Goal: Complete application form

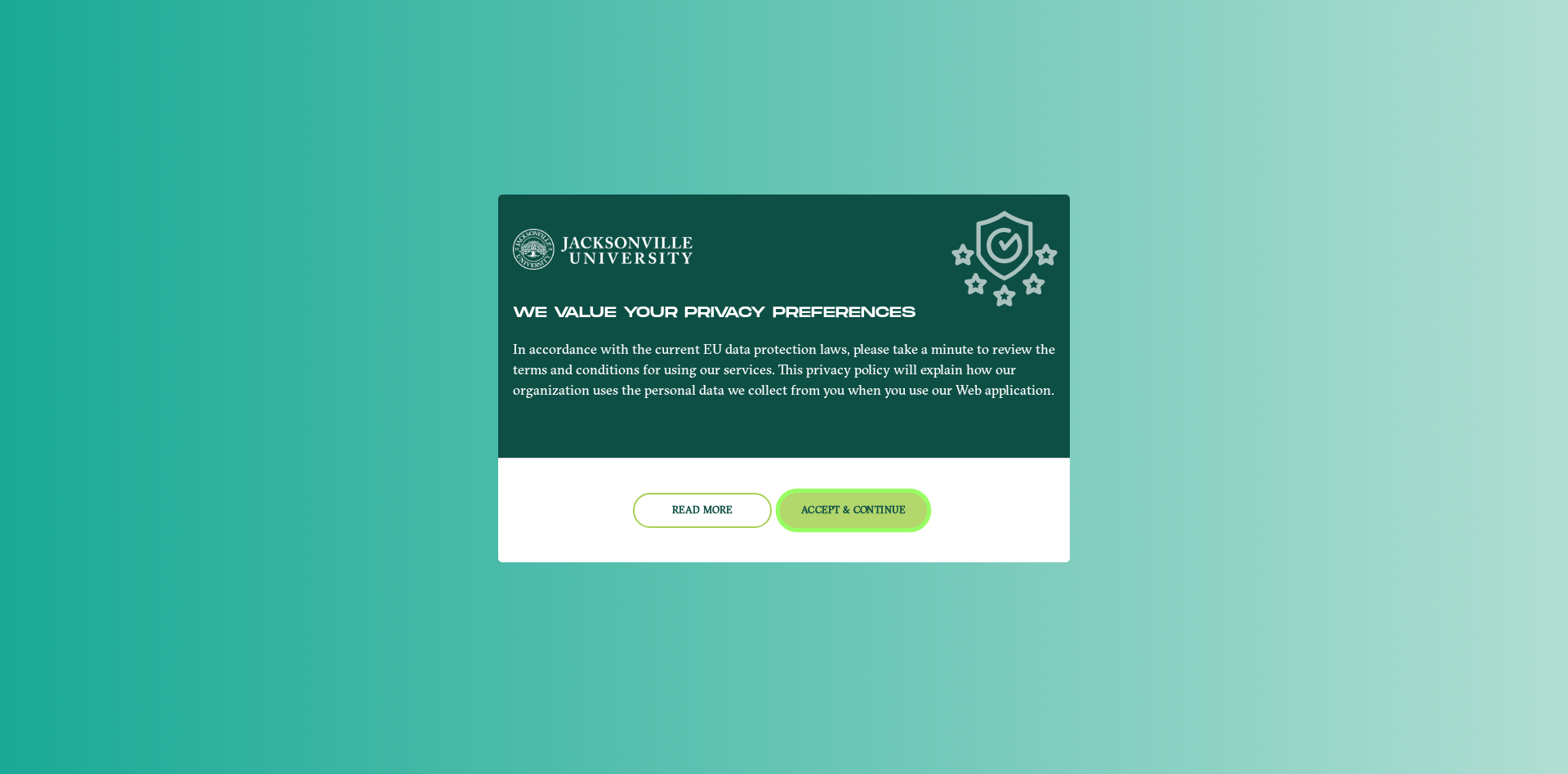
click at [850, 503] on button "Accept & Continue" at bounding box center [853, 510] width 148 height 35
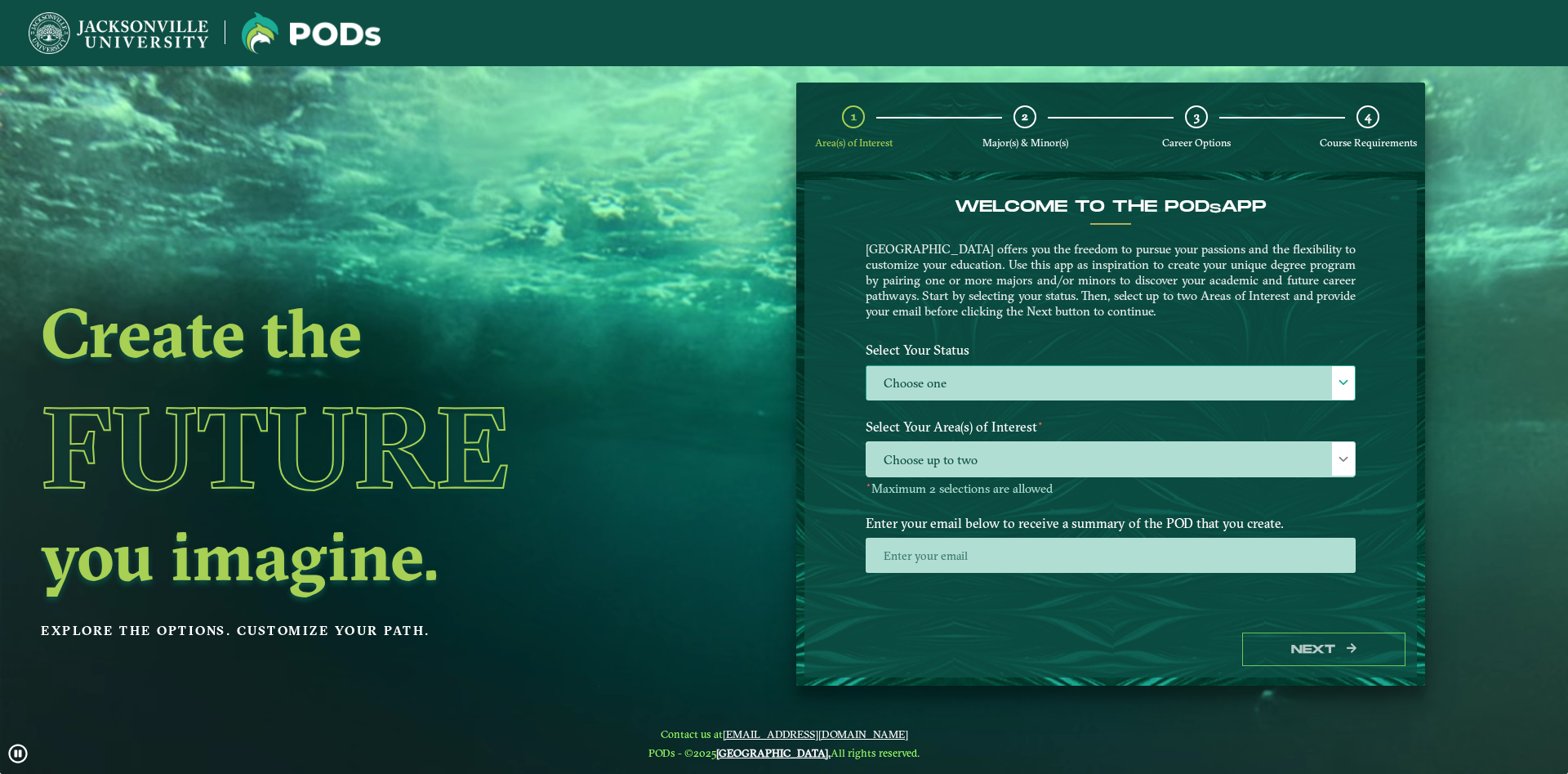
click at [936, 370] on label "Choose one" at bounding box center [1110, 384] width 489 height 35
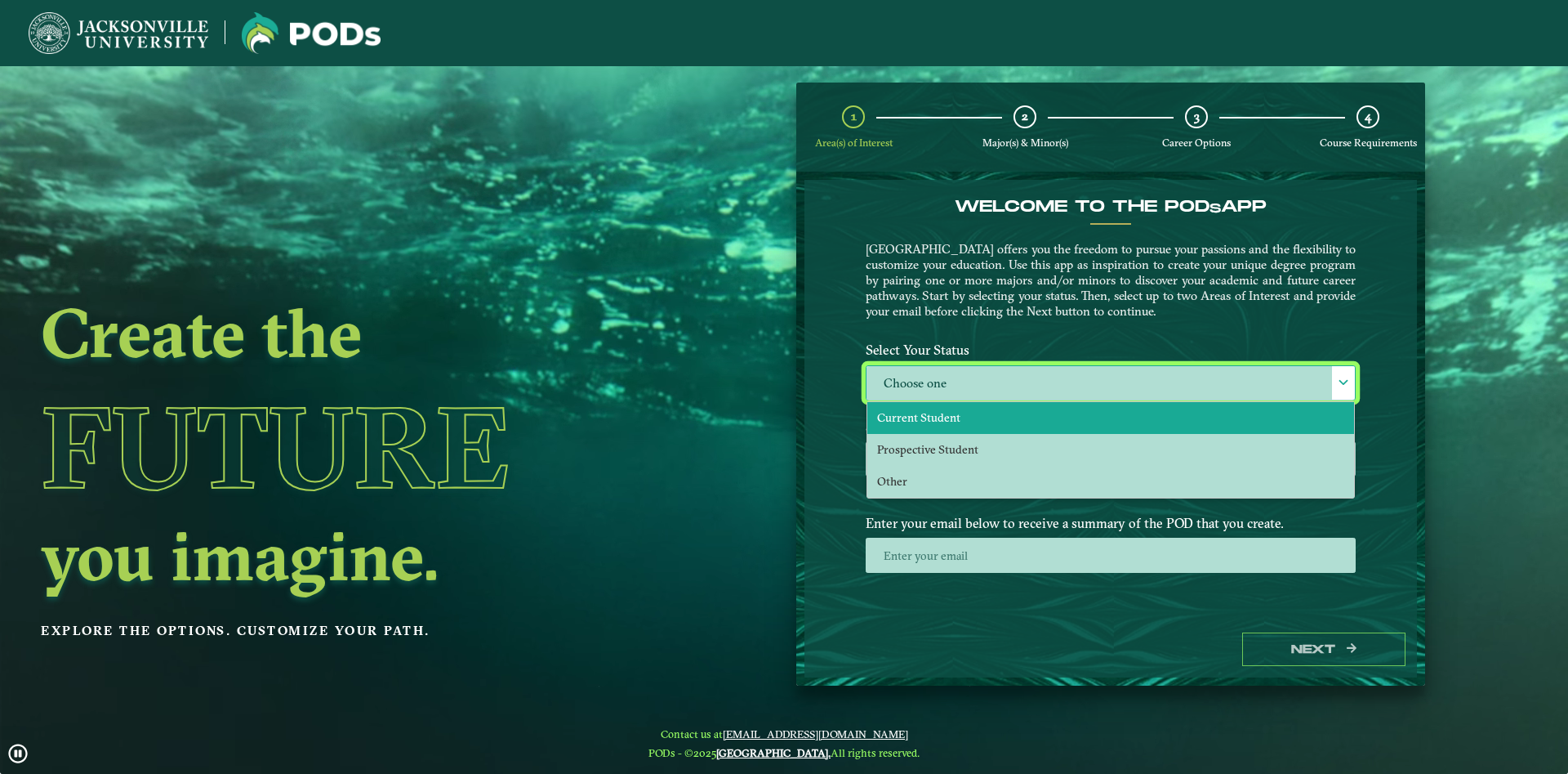
click at [938, 420] on span "Current Student" at bounding box center [918, 417] width 83 height 15
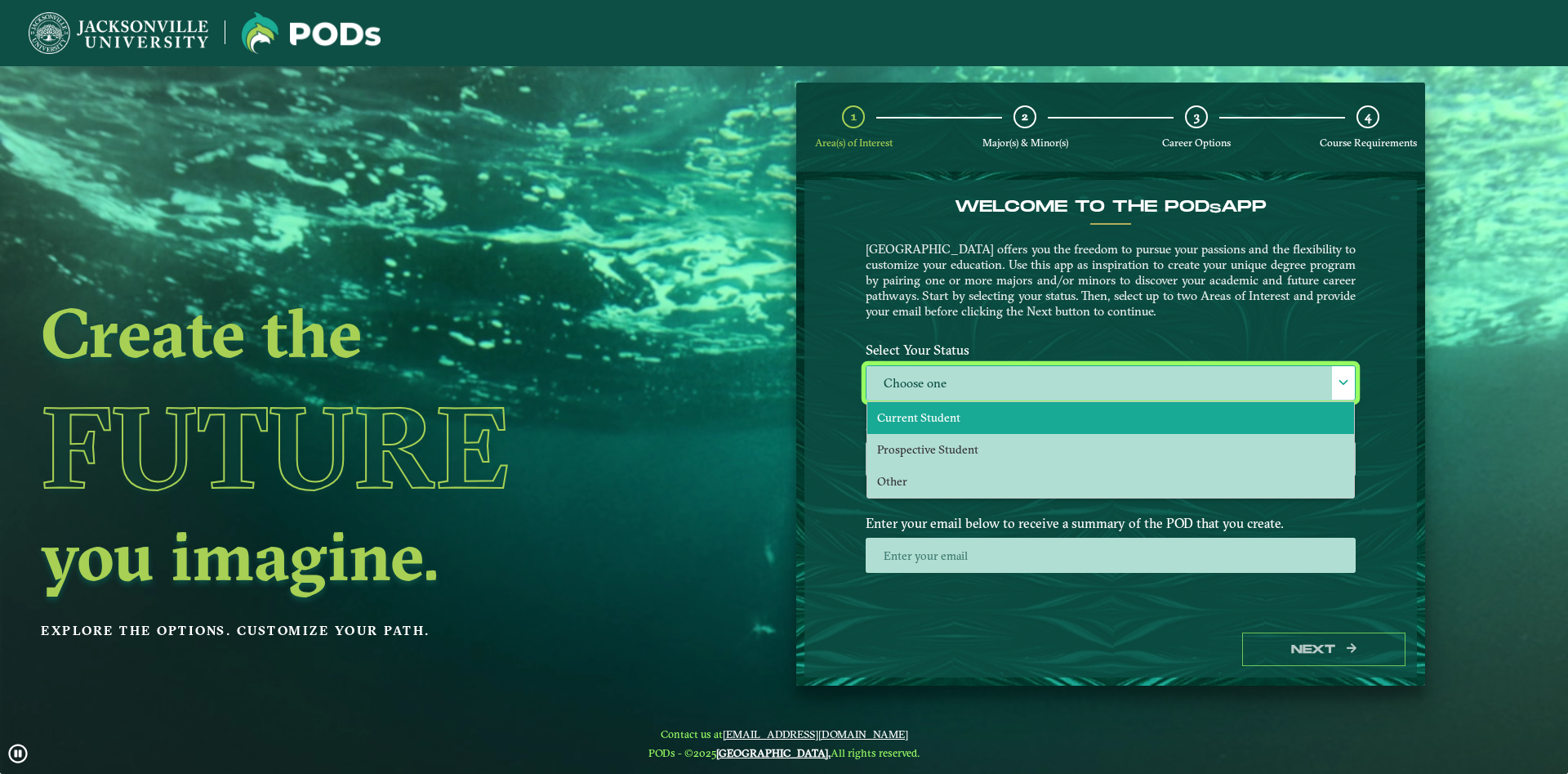
select select "[object Object]"
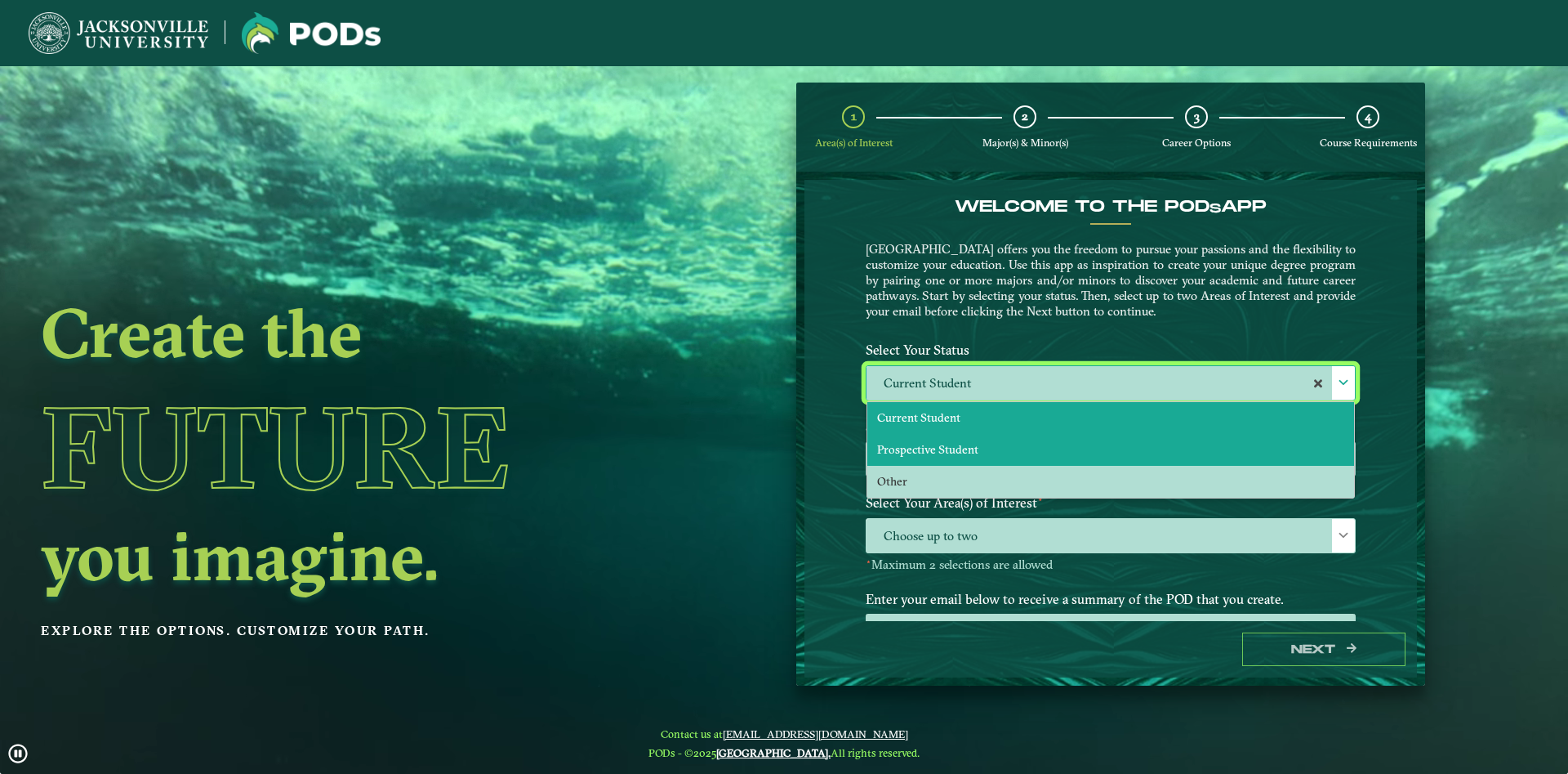
scroll to position [9, 76]
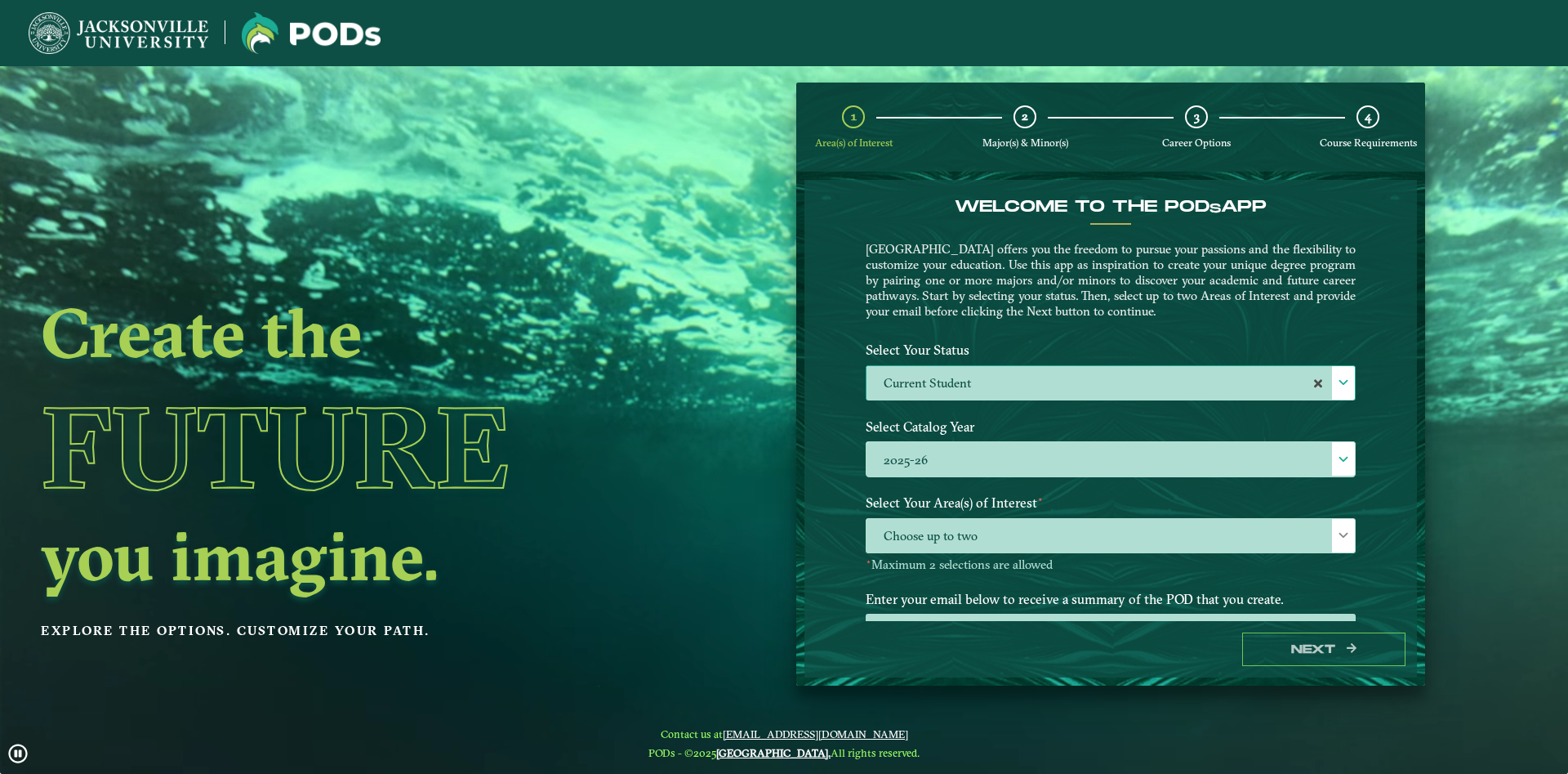
click at [954, 450] on label "2025-26" at bounding box center [1110, 459] width 489 height 35
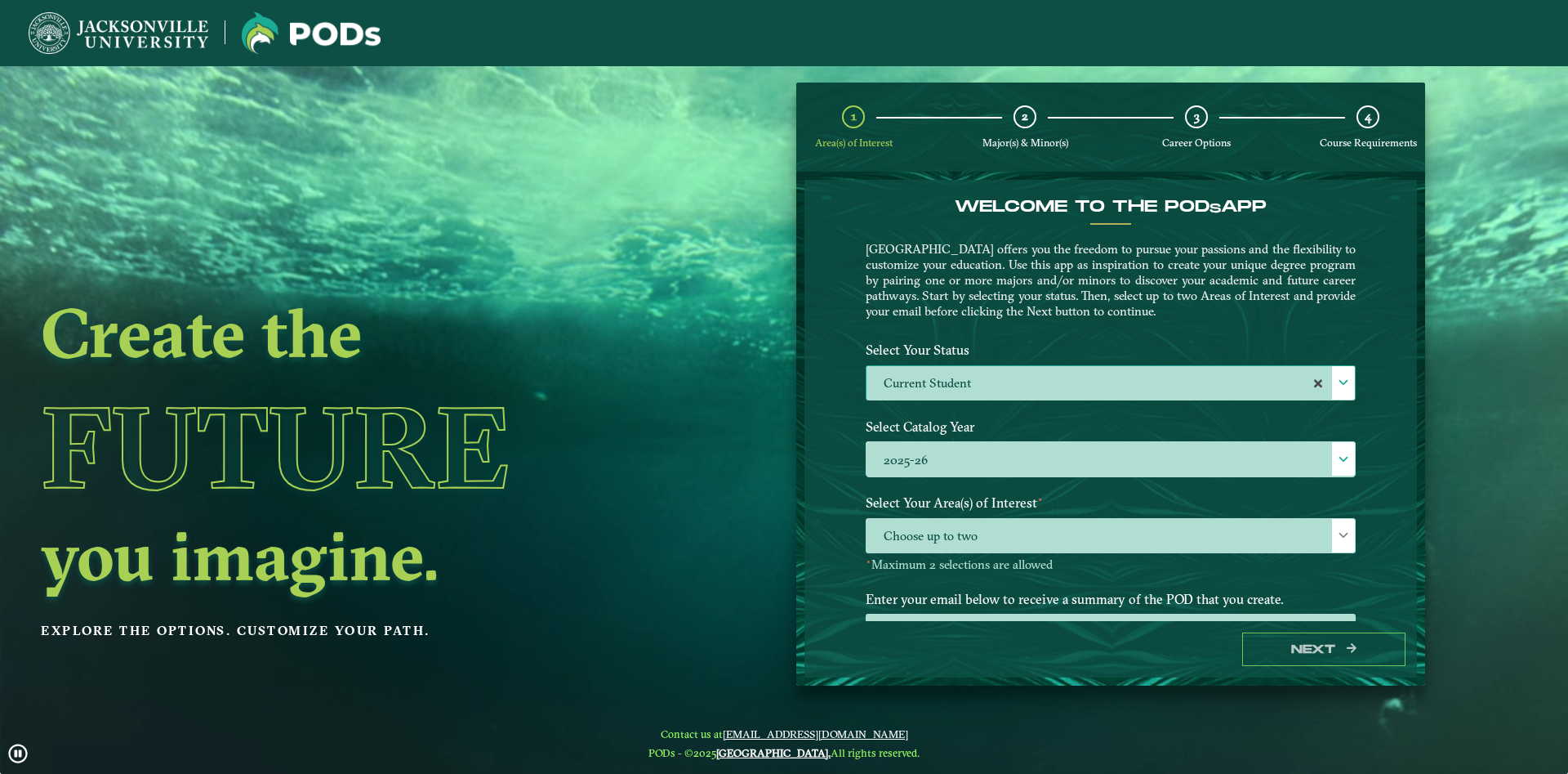
scroll to position [10, 76]
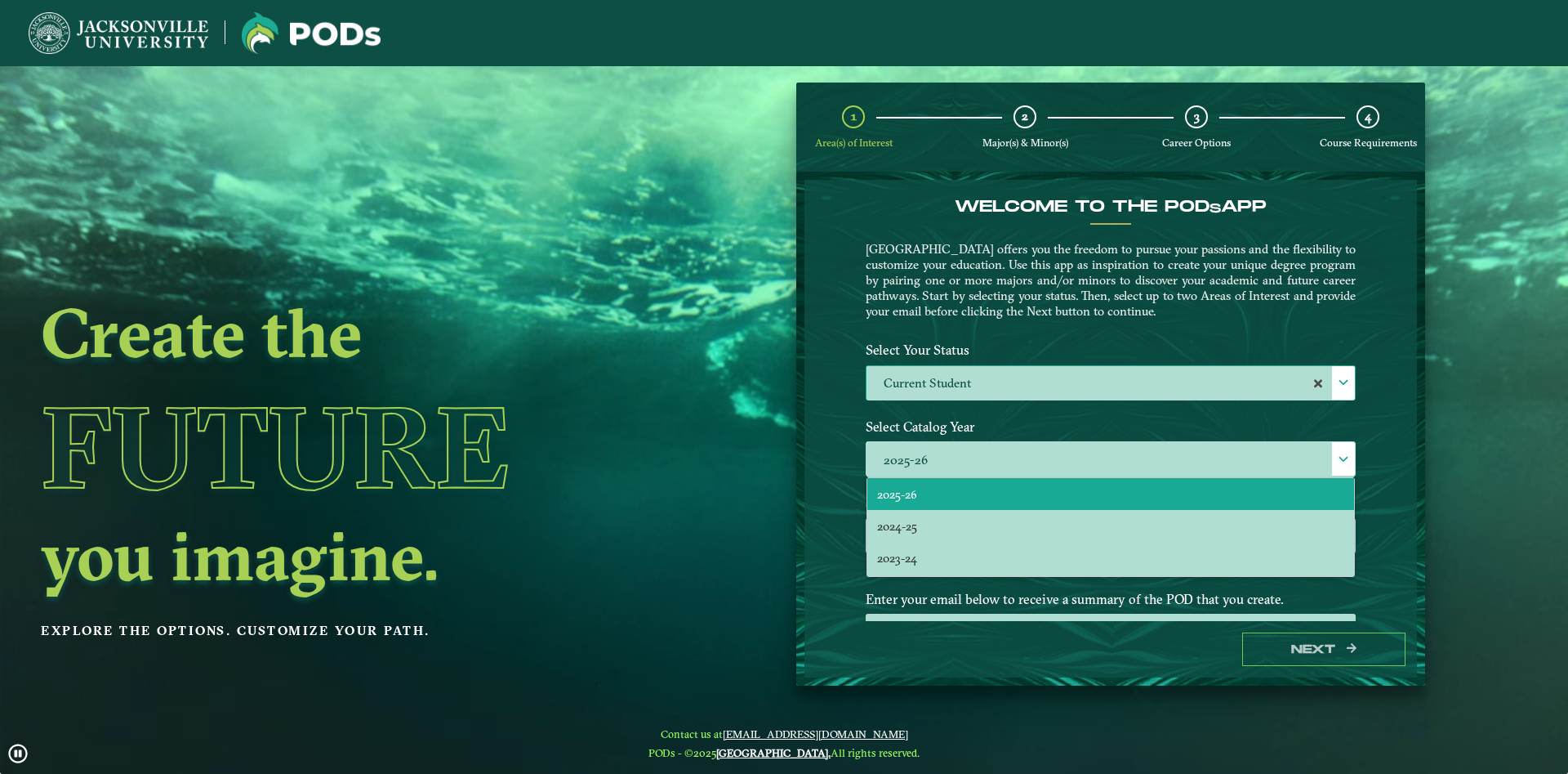
click at [1062, 324] on div "Welcome to the POD s app [GEOGRAPHIC_DATA] offers you the freedom to pursue you…" at bounding box center [1110, 266] width 515 height 138
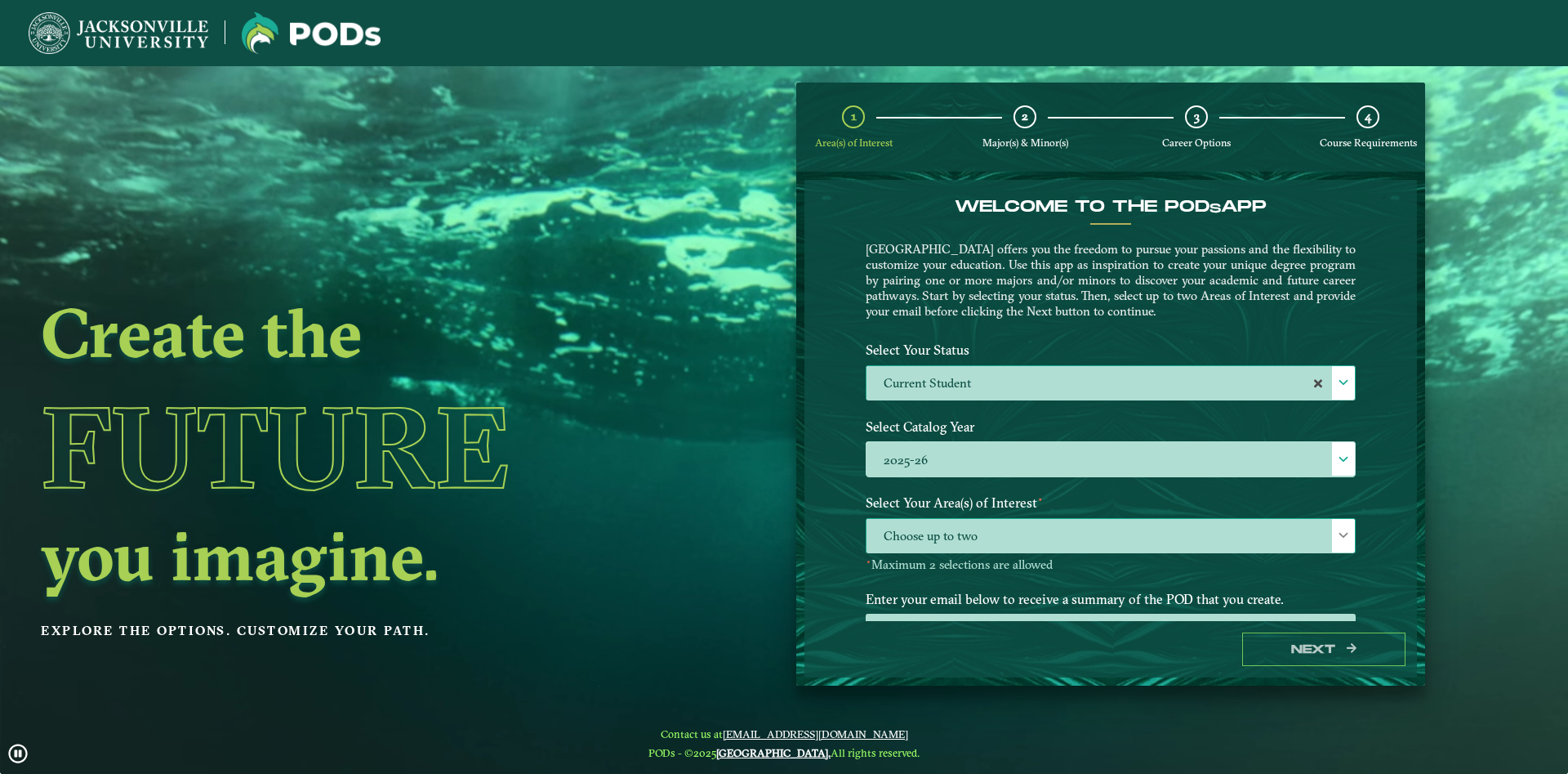
click at [941, 545] on span "Choose up to two" at bounding box center [1110, 536] width 489 height 35
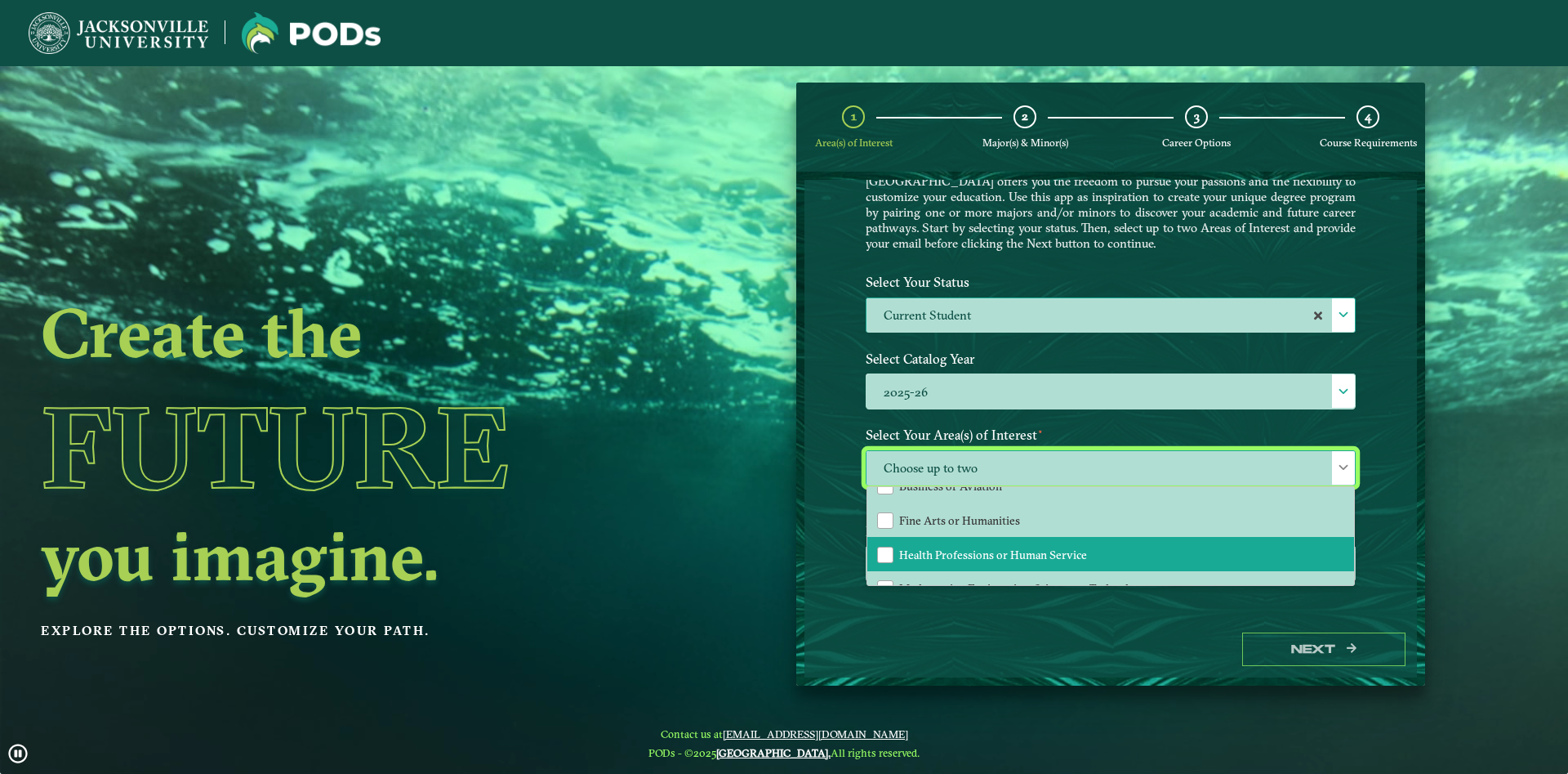
scroll to position [111, 0]
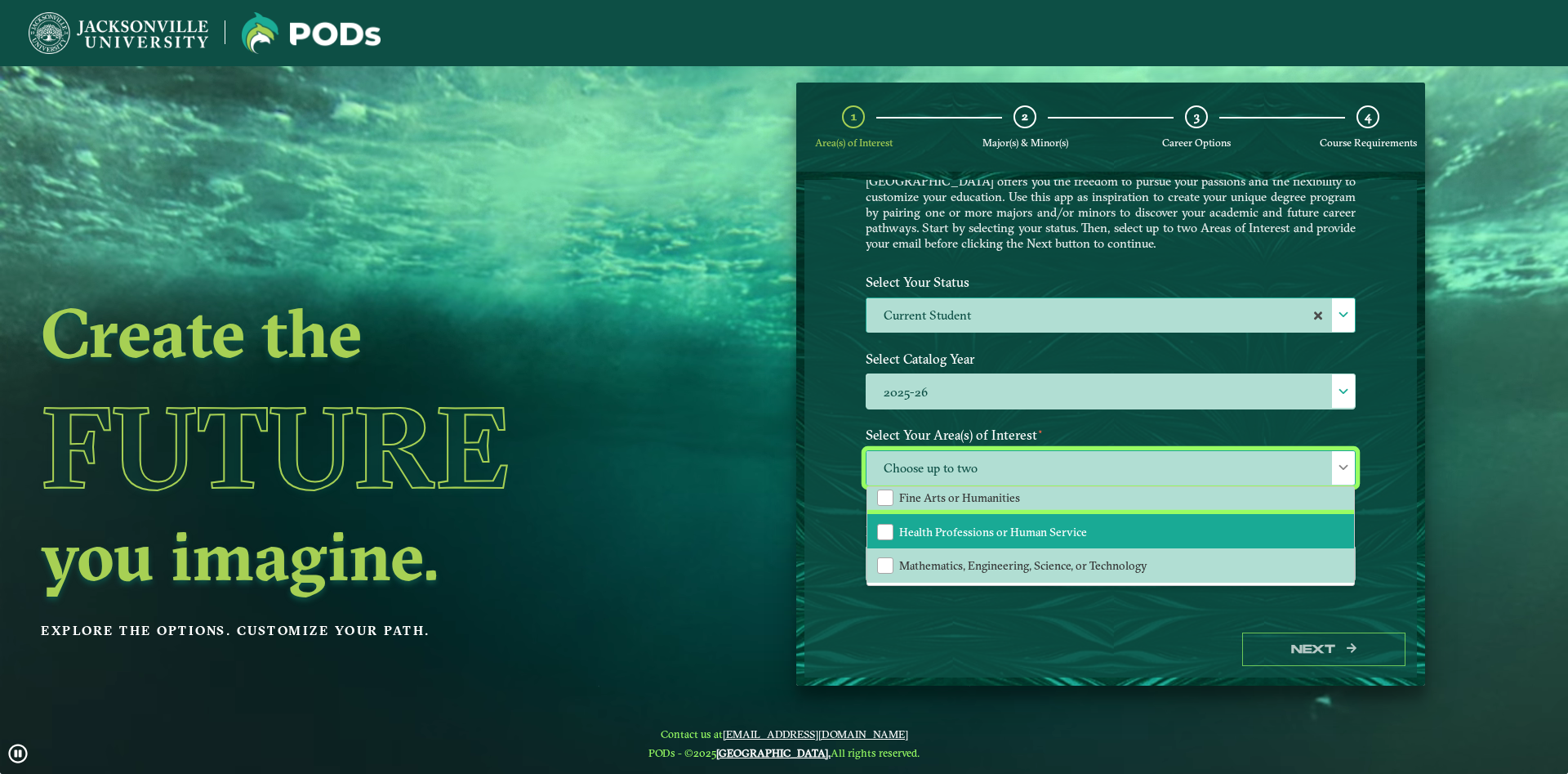
click at [1077, 530] on span "Health Professions or Human Service" at bounding box center [993, 532] width 188 height 15
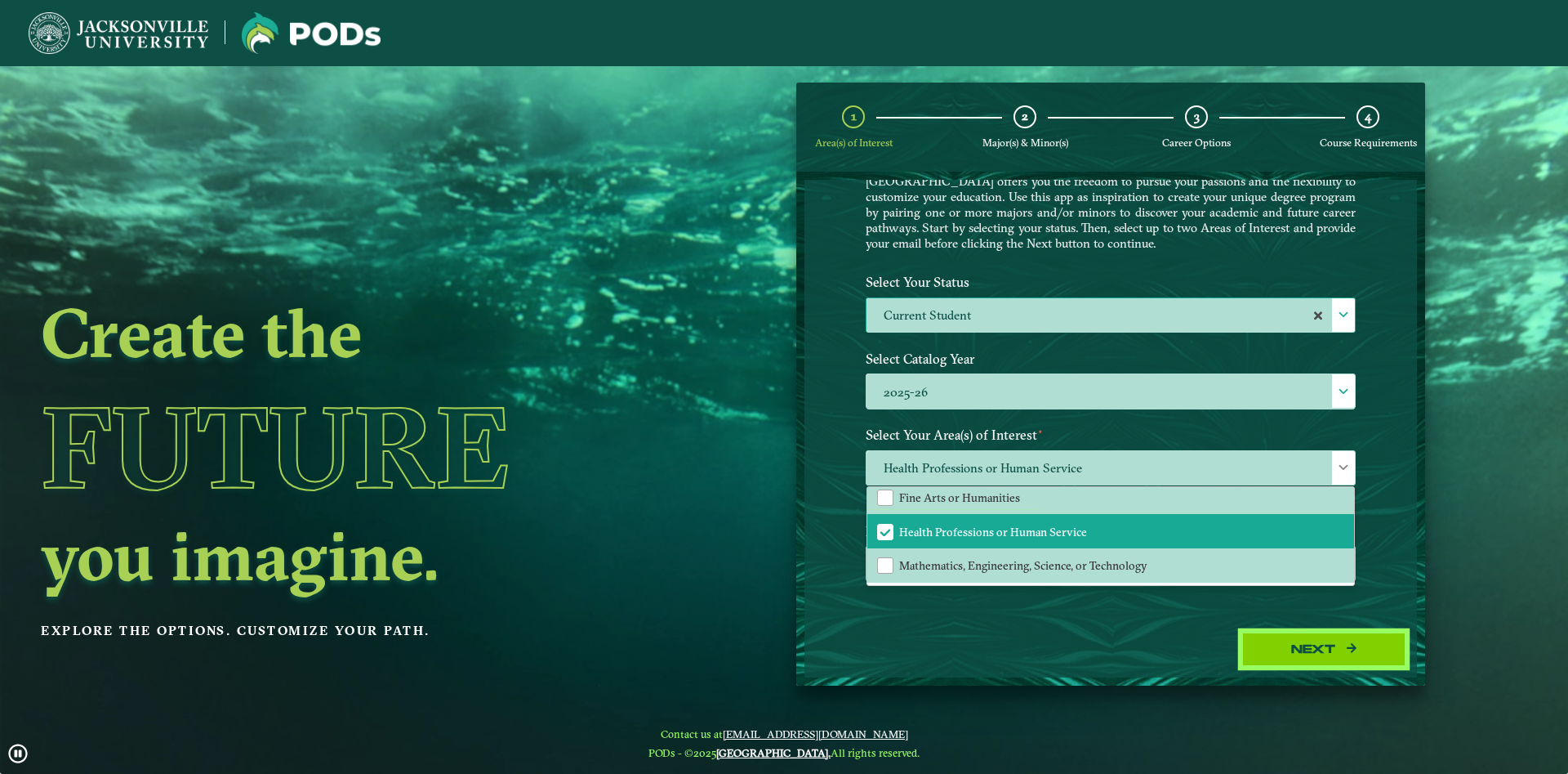
click at [1313, 641] on button "Next" at bounding box center [1323, 649] width 163 height 33
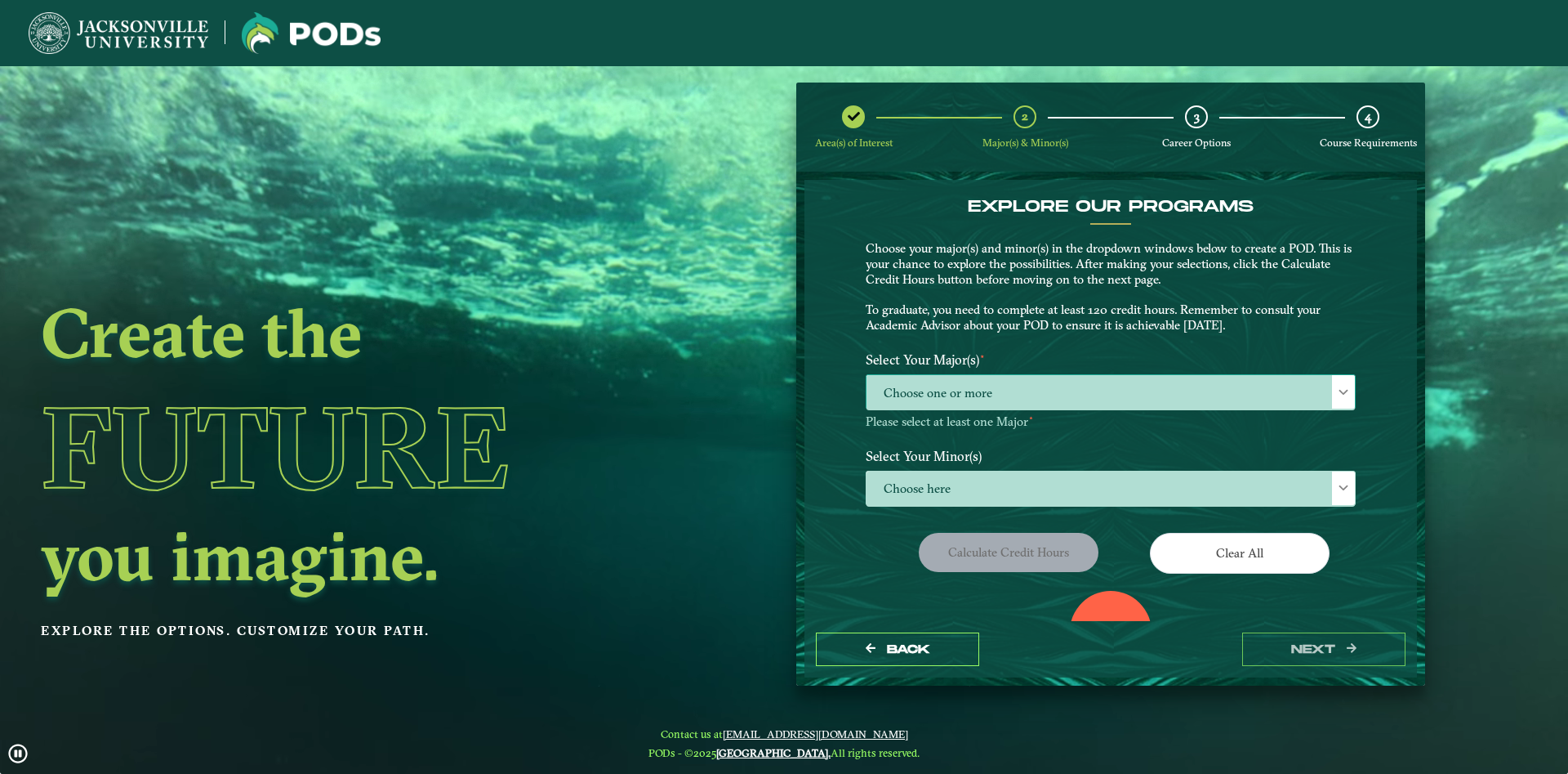
click at [1092, 380] on span "Choose one or more" at bounding box center [1110, 393] width 489 height 35
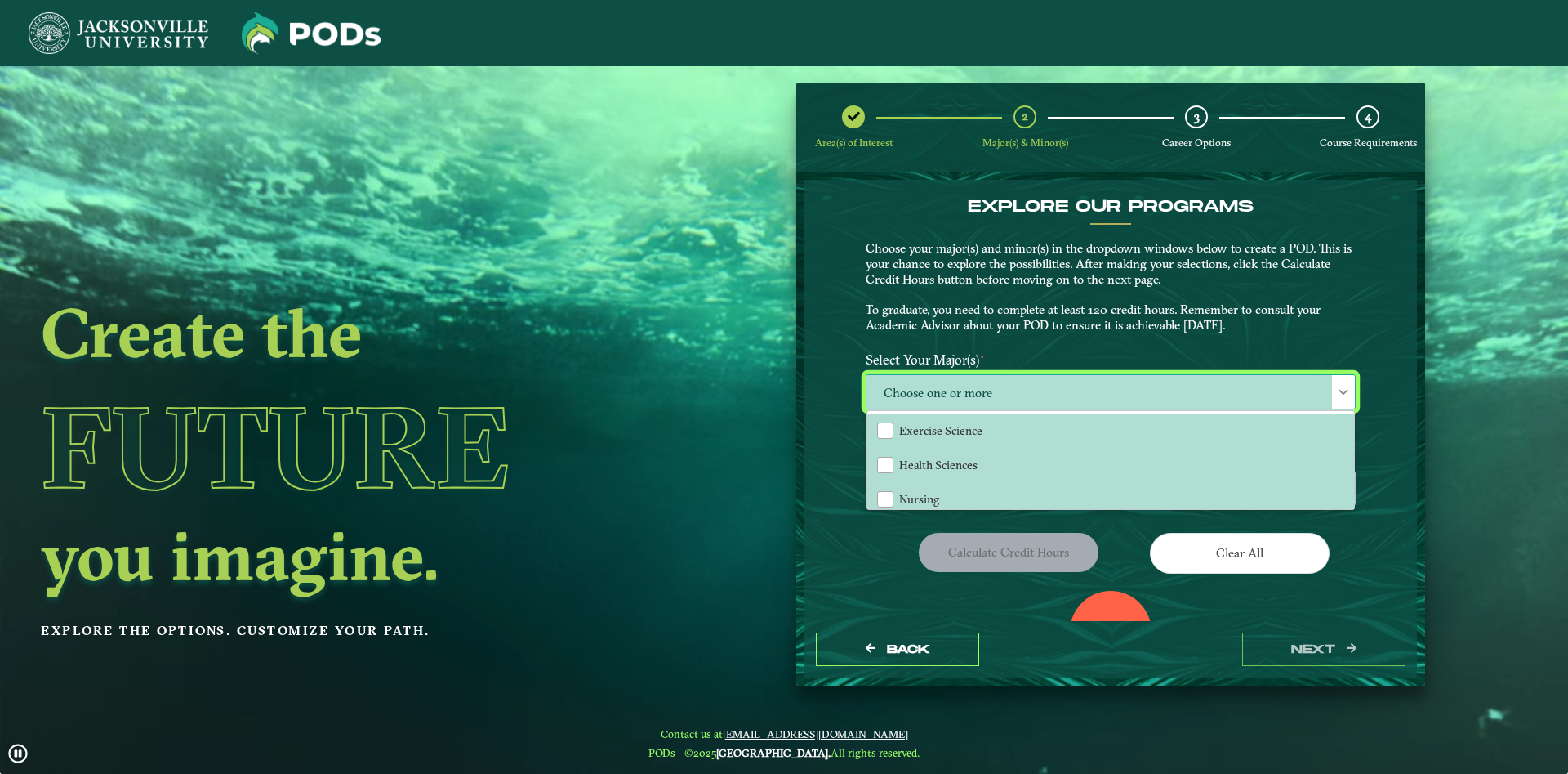
click at [1090, 394] on span "Choose one or more" at bounding box center [1110, 393] width 489 height 35
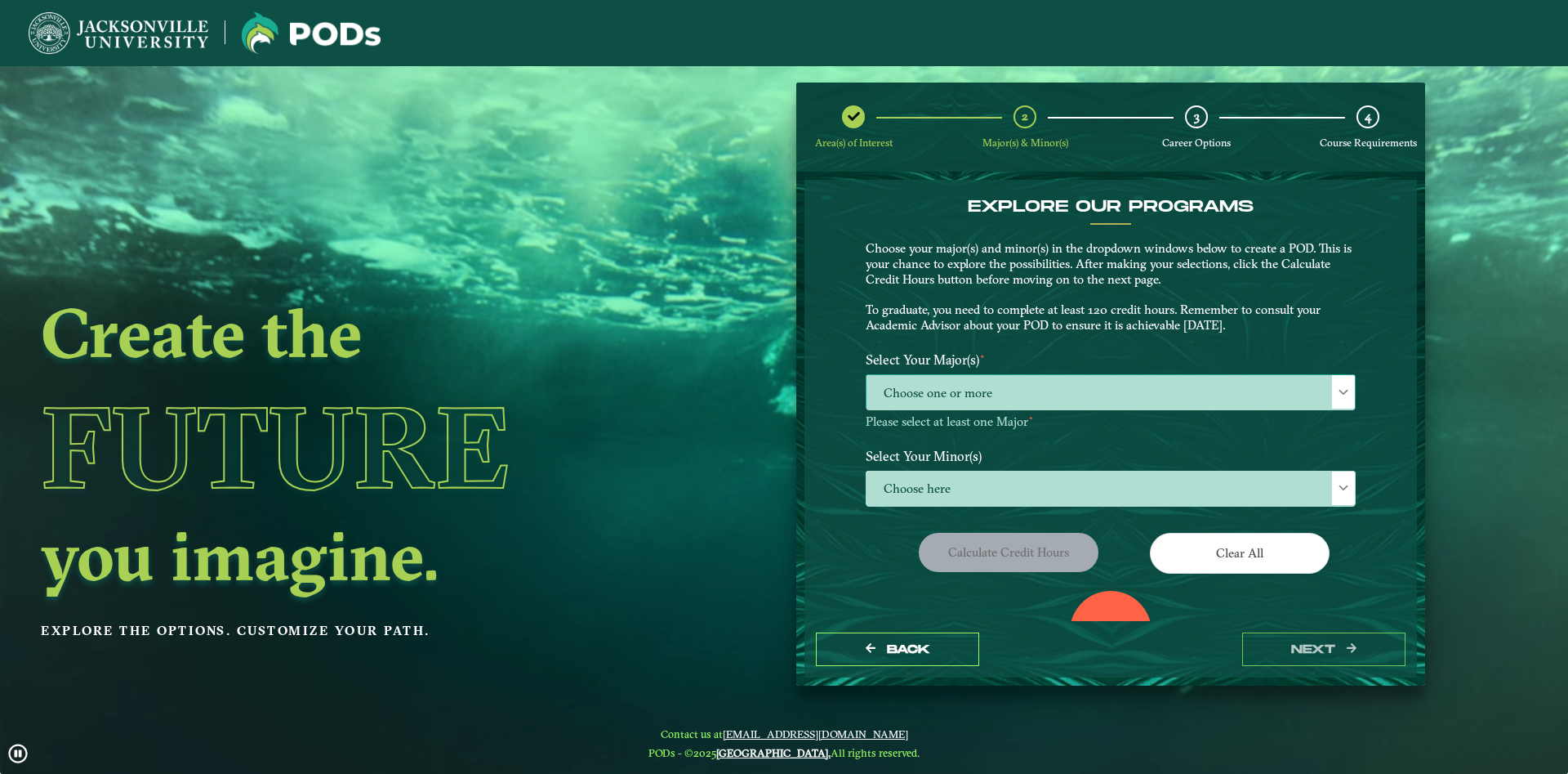
click at [1030, 391] on span "Choose one or more" at bounding box center [1110, 393] width 489 height 35
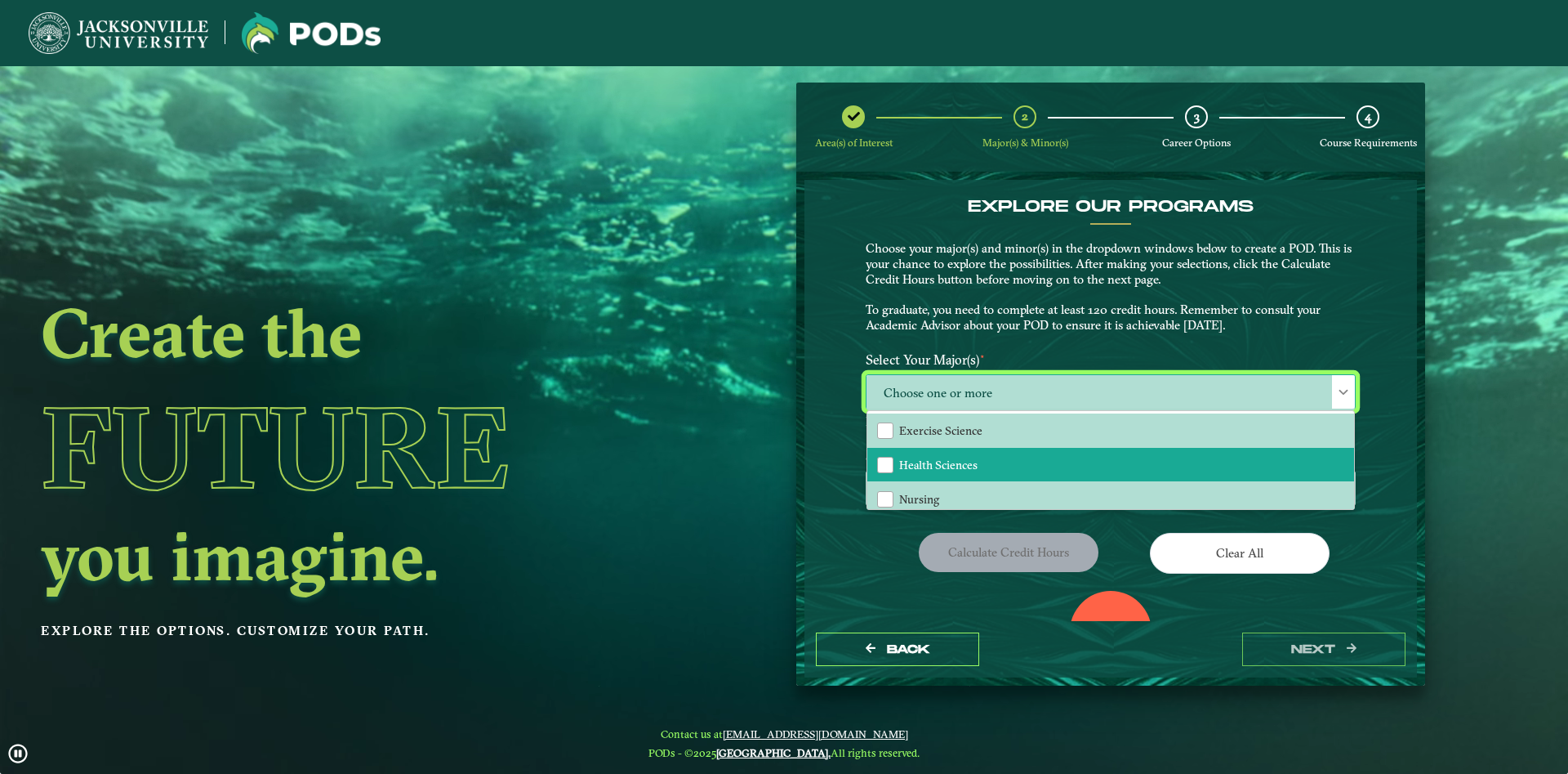
scroll to position [9, 76]
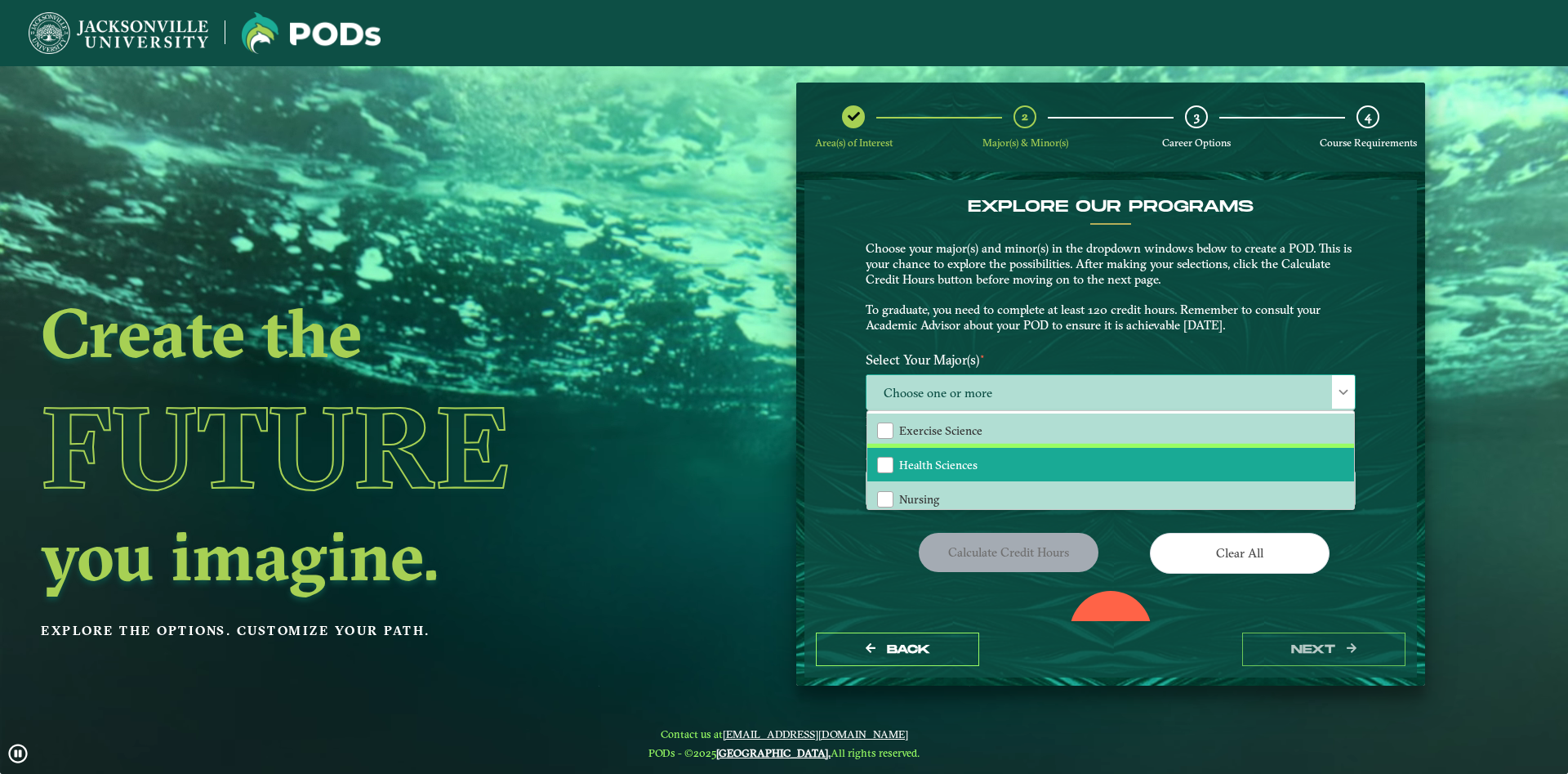
click at [981, 470] on li "Health Sciences" at bounding box center [1110, 464] width 487 height 34
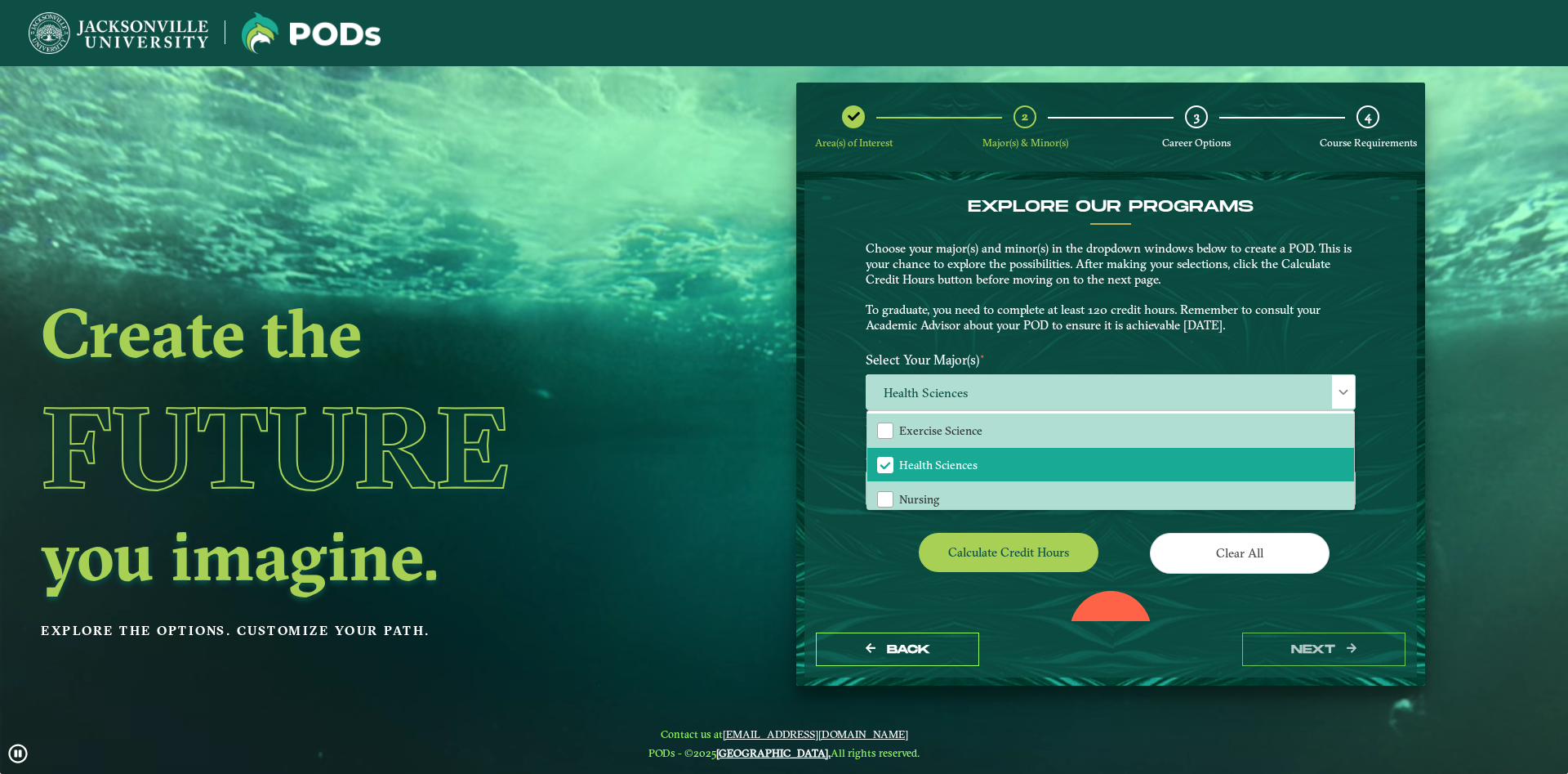
click at [1444, 551] on ngx-dashboard "Create the Future you imagine. Explore the options. Customize your path. Area(s…" at bounding box center [784, 384] width 1568 height 603
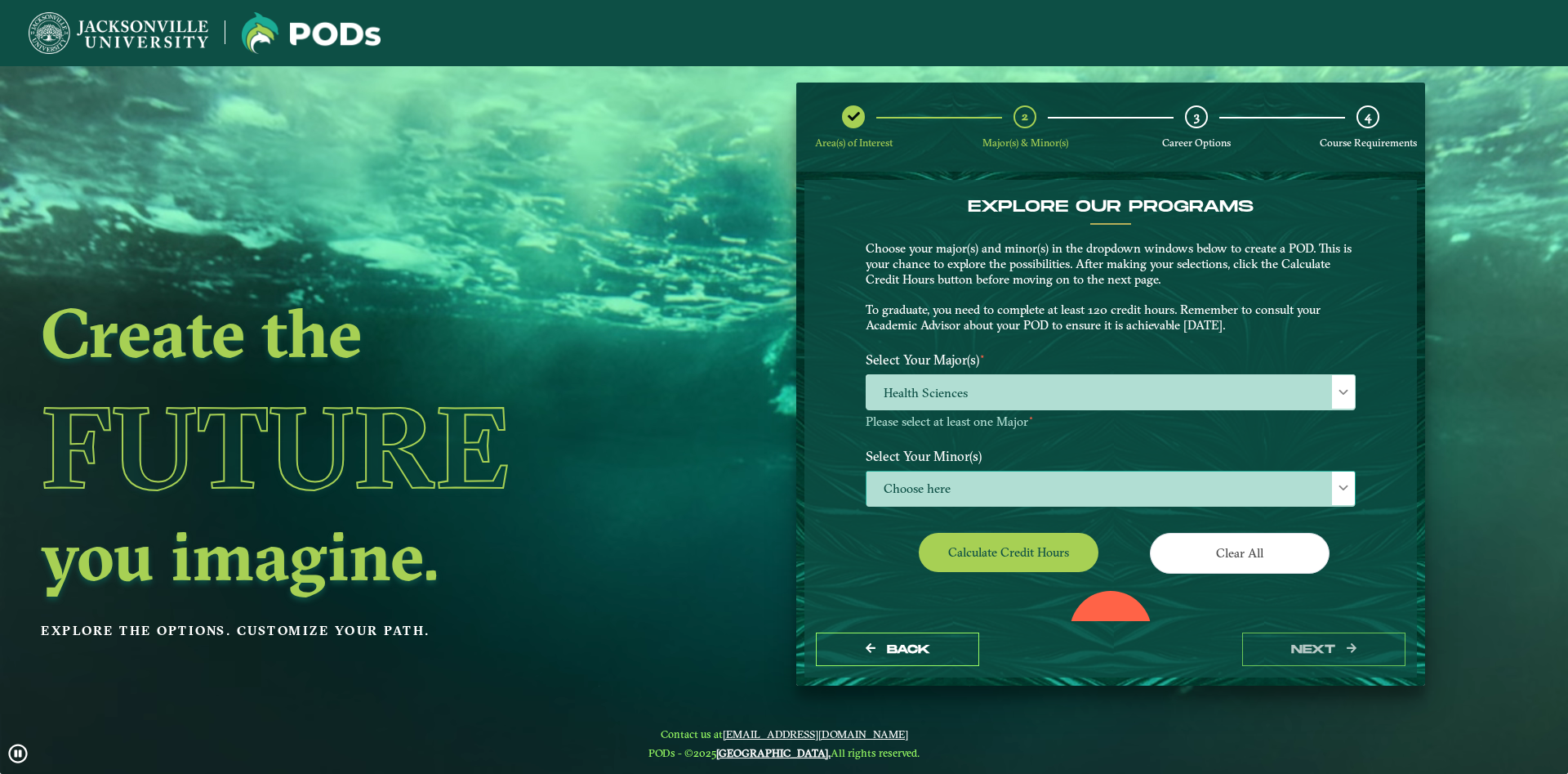
click at [1188, 483] on span "Choose here" at bounding box center [1110, 489] width 489 height 35
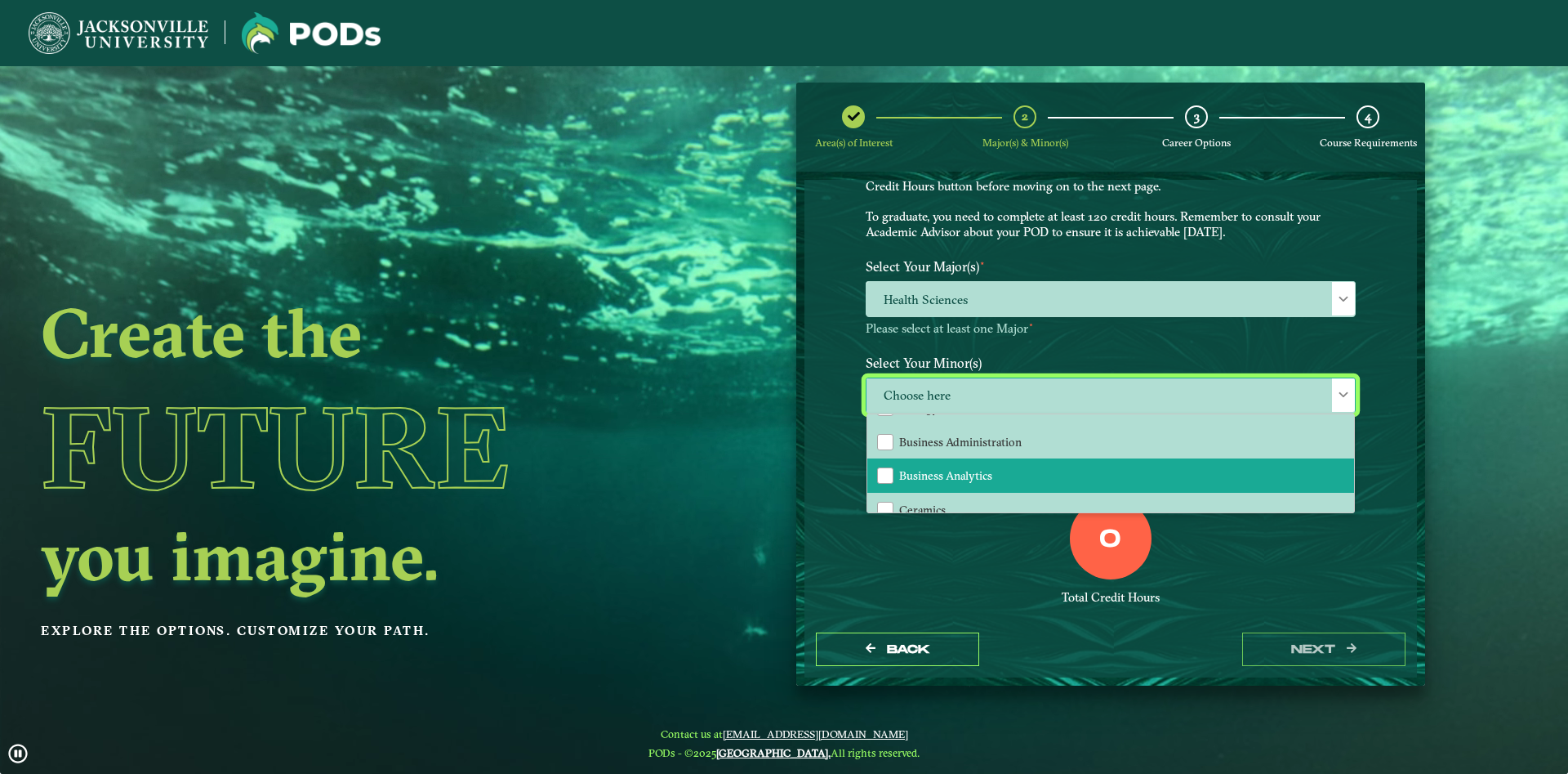
scroll to position [177, 0]
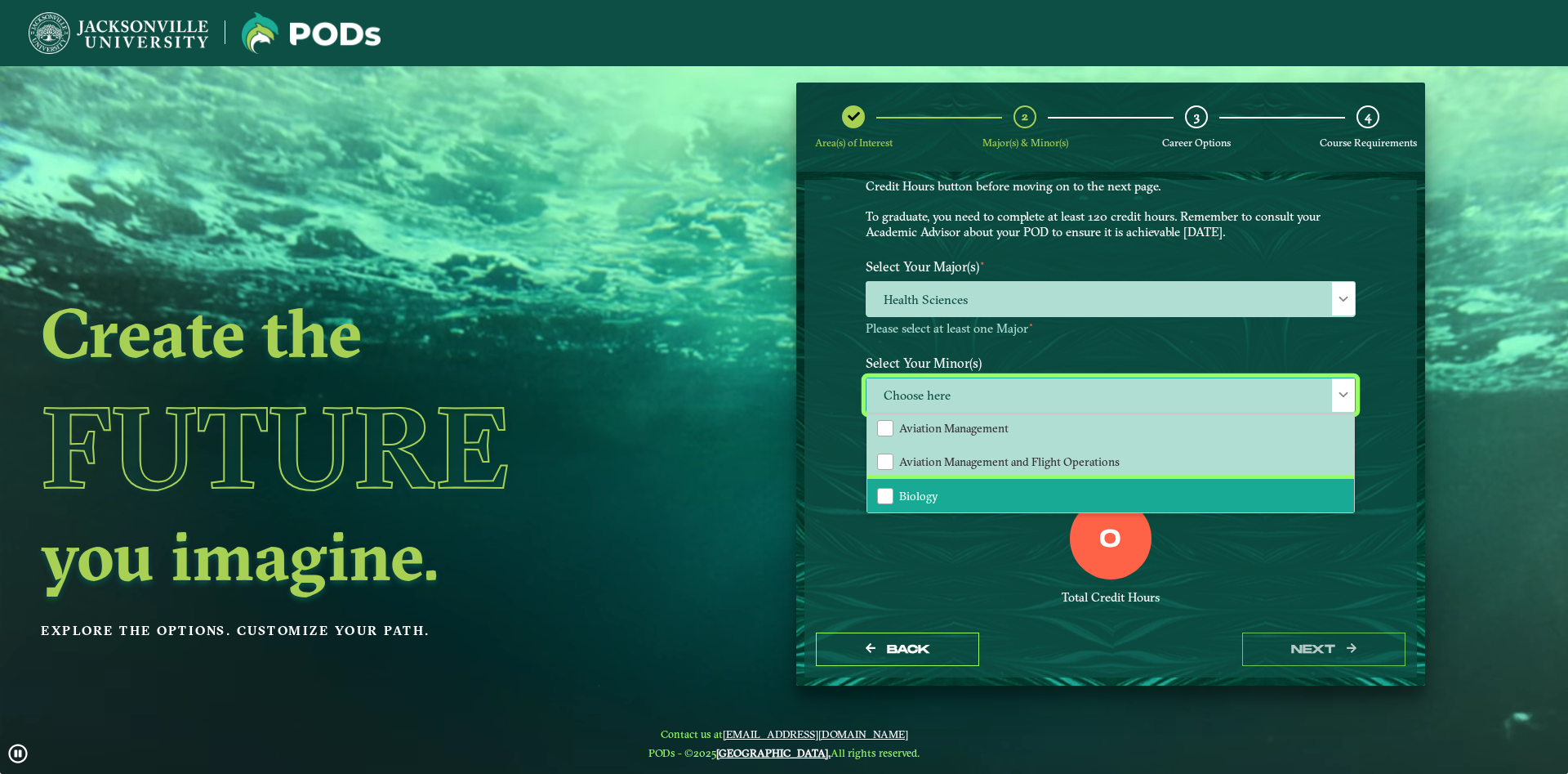
click at [935, 482] on li "Biology" at bounding box center [1110, 495] width 487 height 34
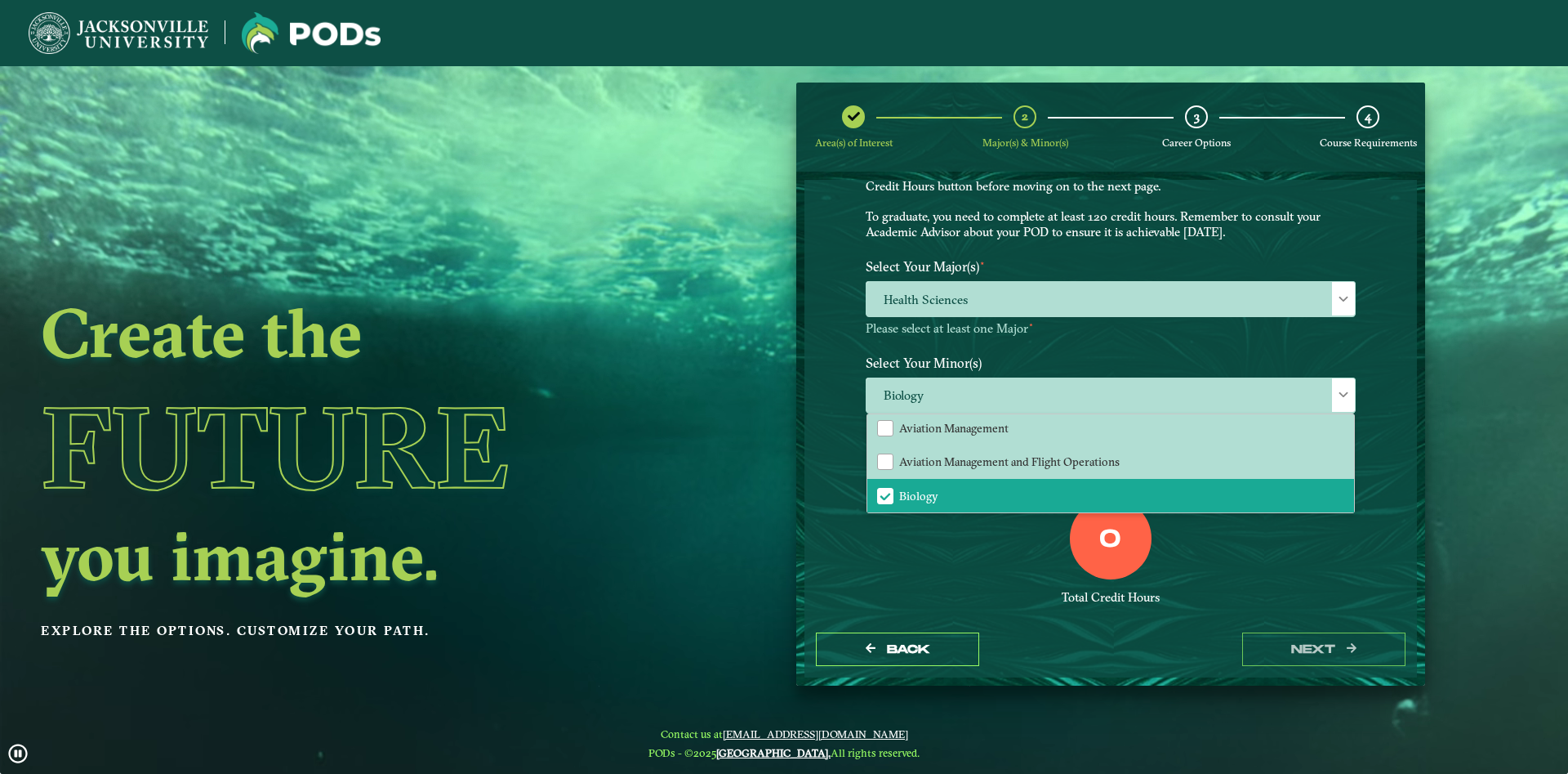
click at [1327, 577] on div "0 Total Credit Hours" at bounding box center [1110, 567] width 515 height 139
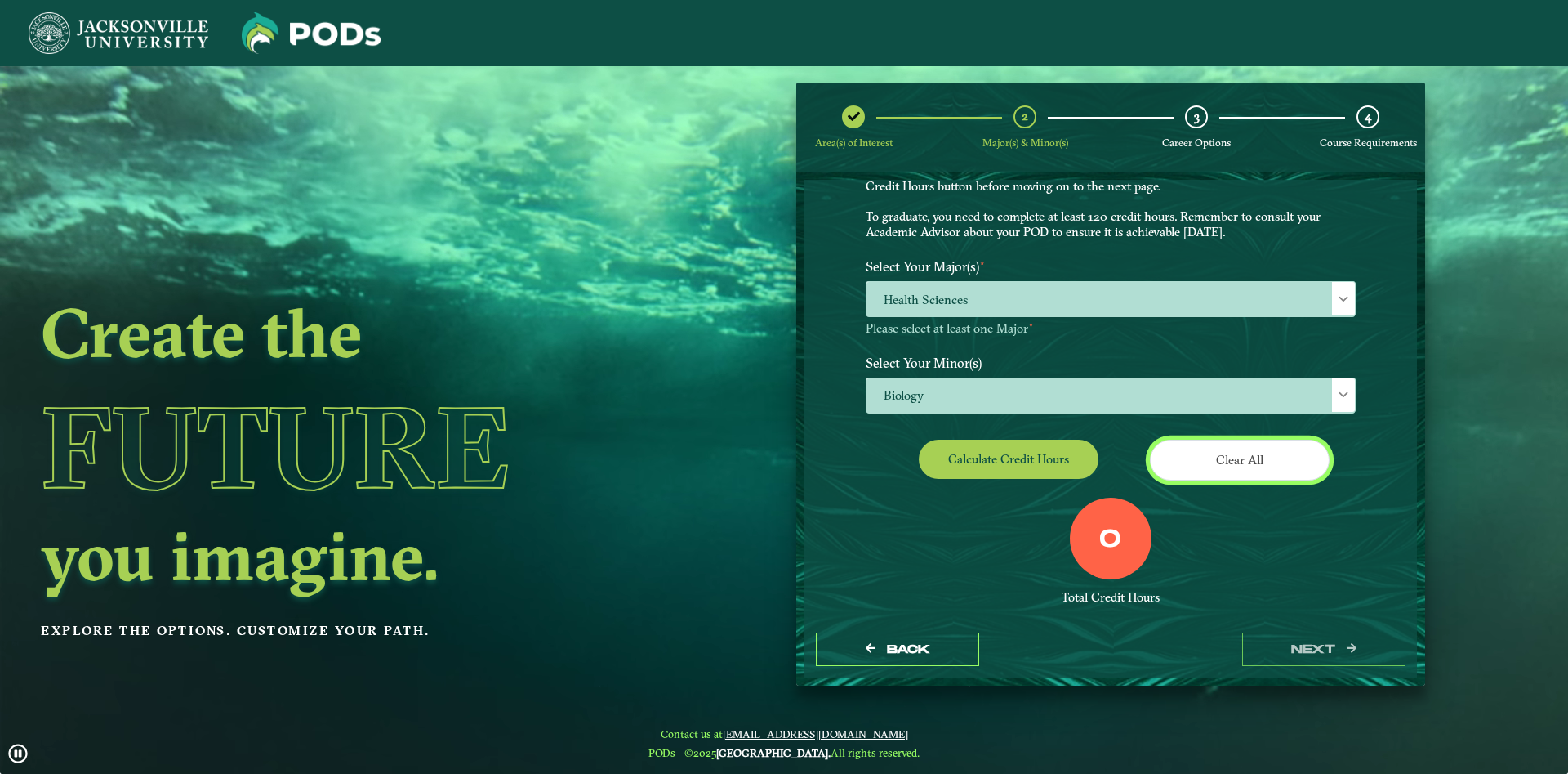
drag, startPoint x: 1273, startPoint y: 443, endPoint x: 995, endPoint y: 457, distance: 278.4
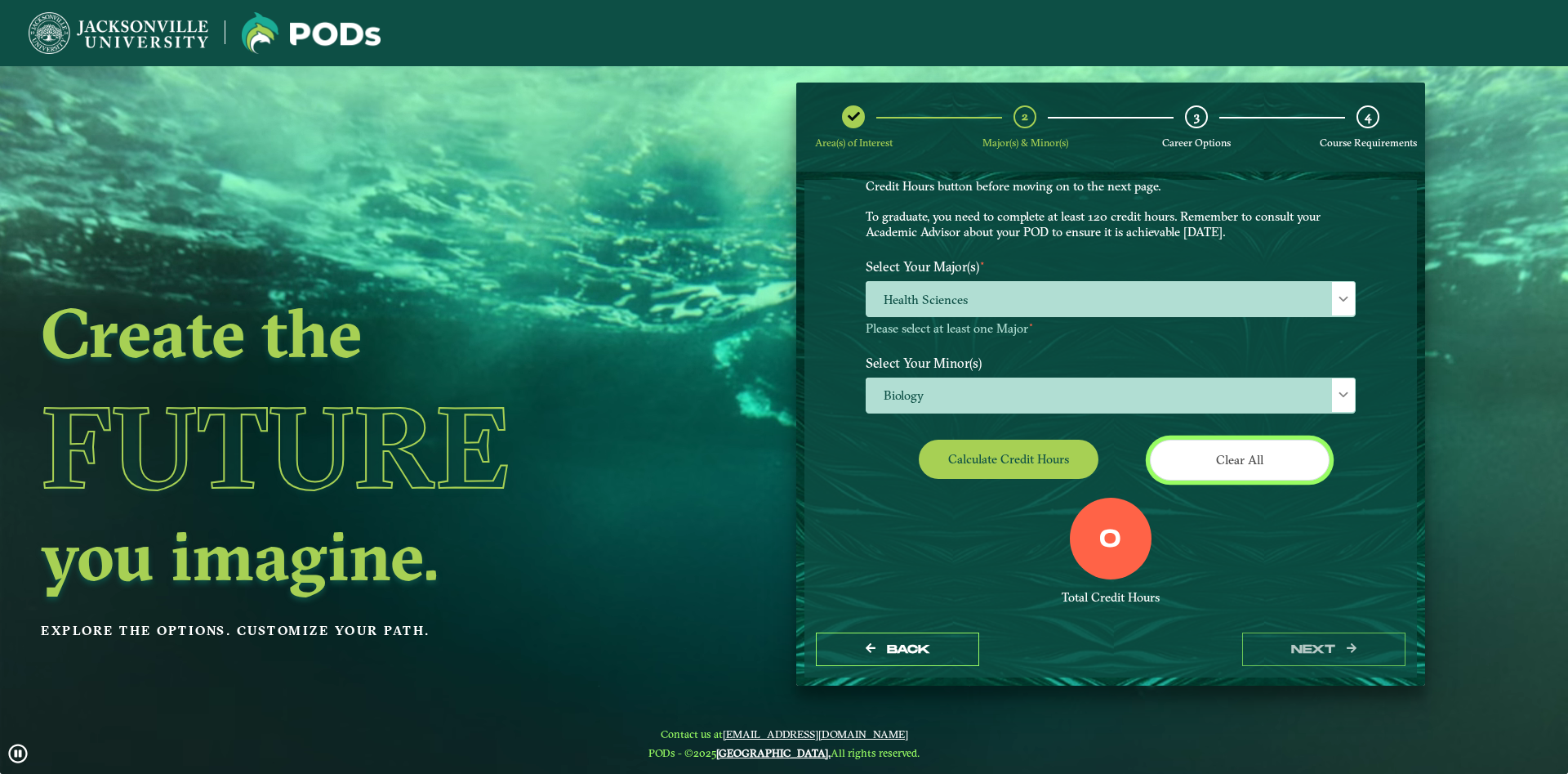
click at [961, 445] on div "Calculate credit hours Clear All" at bounding box center [1110, 463] width 515 height 45
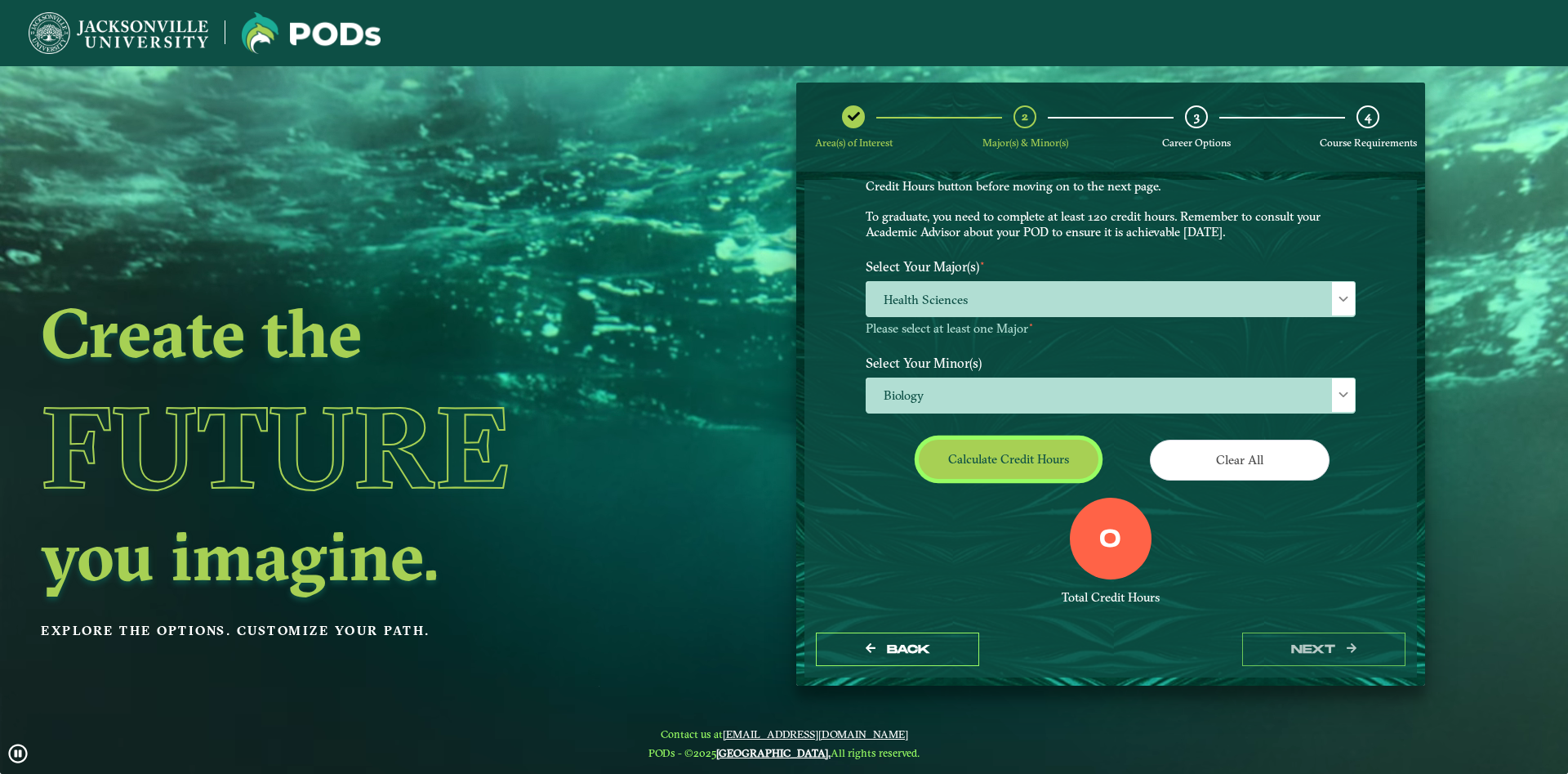
click at [995, 457] on button "Calculate credit hours" at bounding box center [1009, 459] width 180 height 38
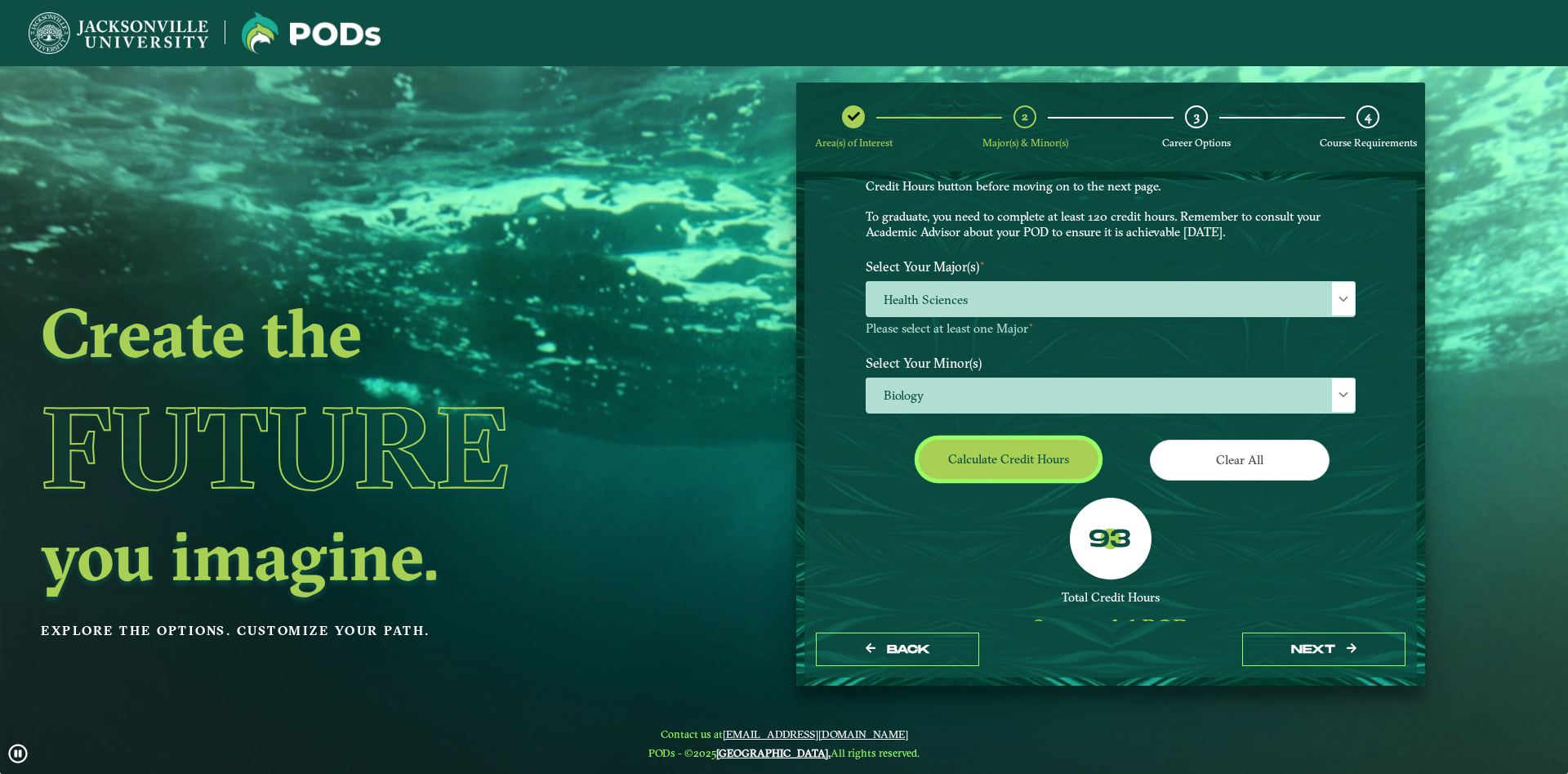
scroll to position [77, 0]
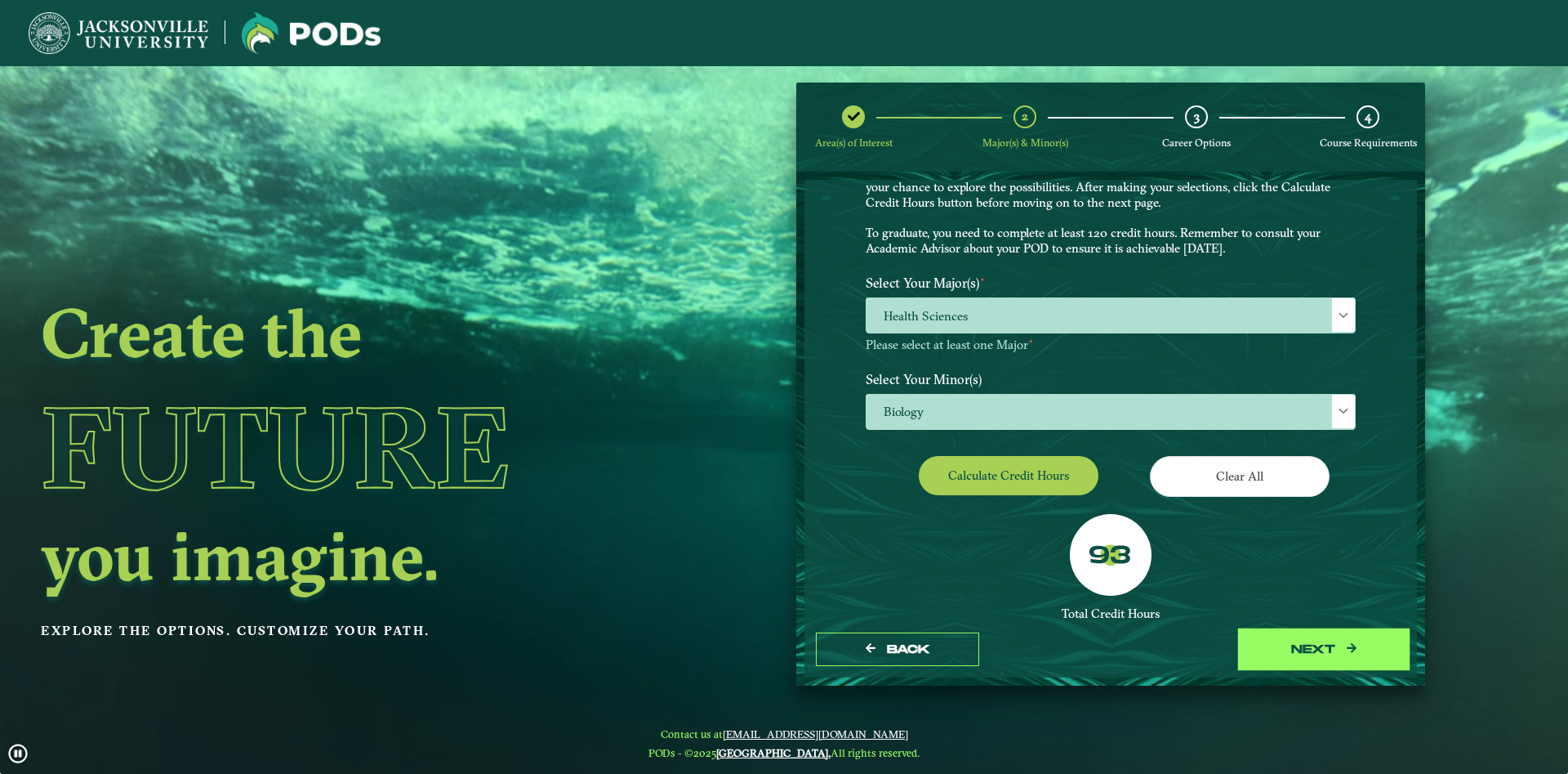
click at [1307, 648] on button "next" at bounding box center [1323, 649] width 163 height 33
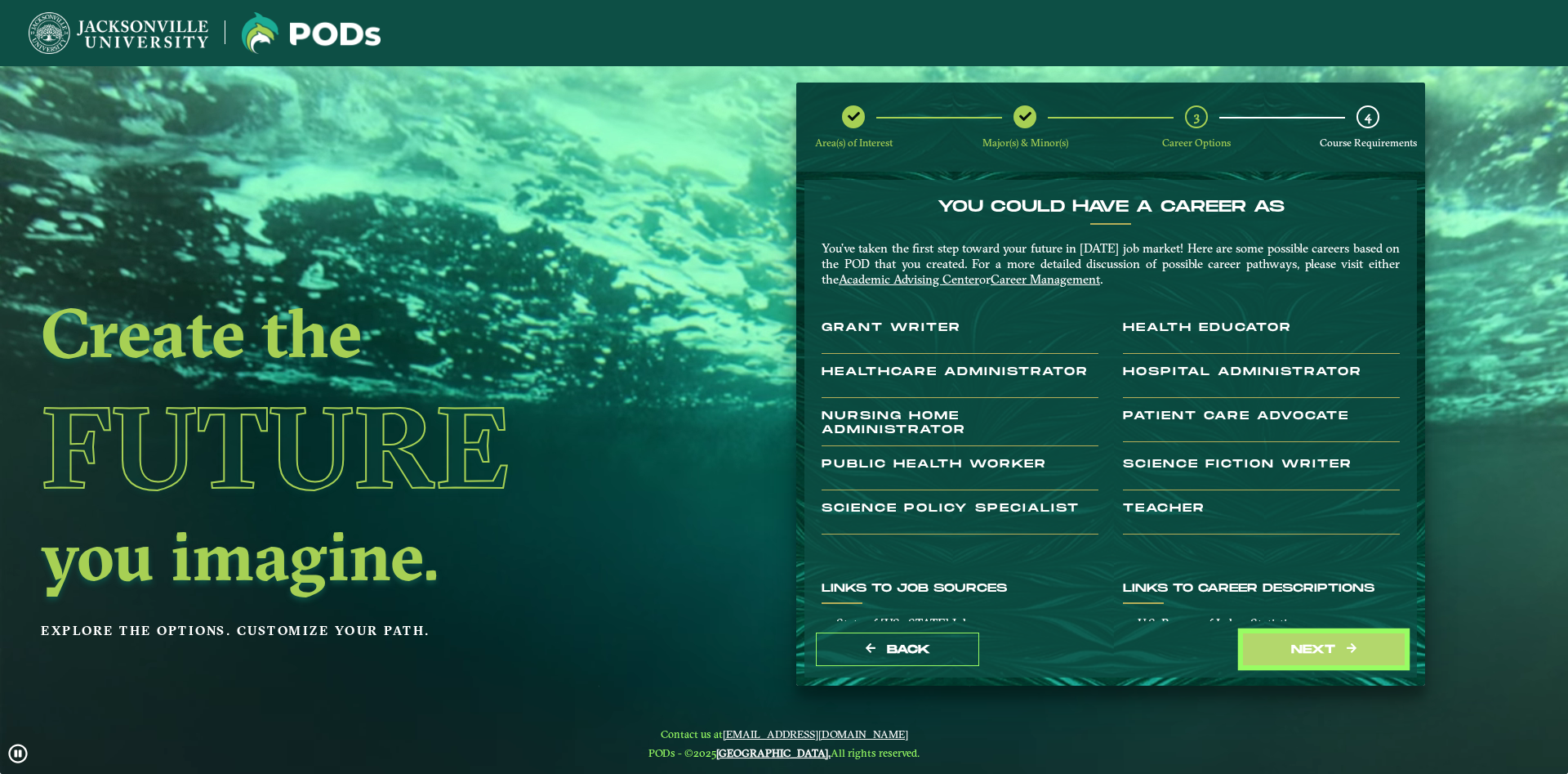
click at [1307, 648] on button "next" at bounding box center [1323, 649] width 163 height 33
